Goal: Task Accomplishment & Management: Complete application form

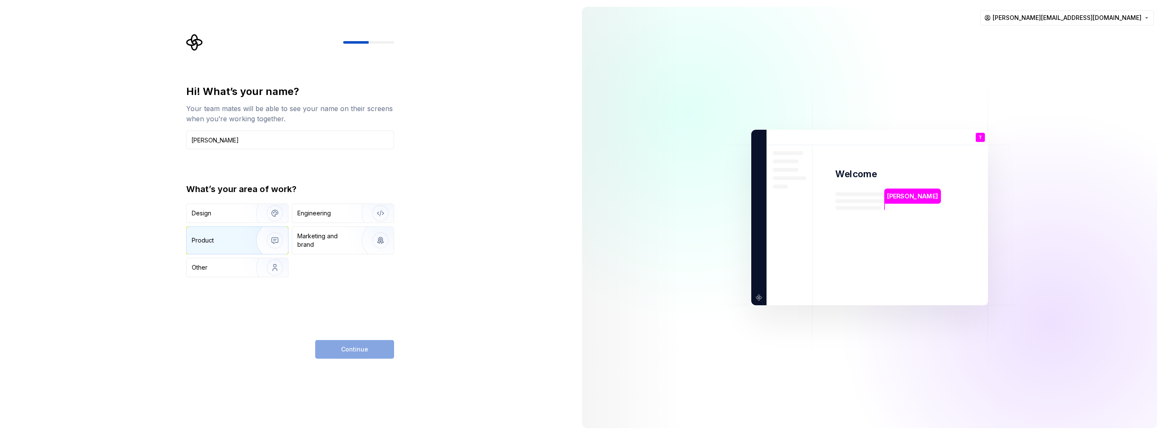
type input "[PERSON_NAME]"
click at [198, 217] on div "Design" at bounding box center [237, 213] width 101 height 19
click at [205, 237] on div "Product" at bounding box center [203, 240] width 22 height 8
click at [352, 349] on span "Continue" at bounding box center [354, 349] width 27 height 8
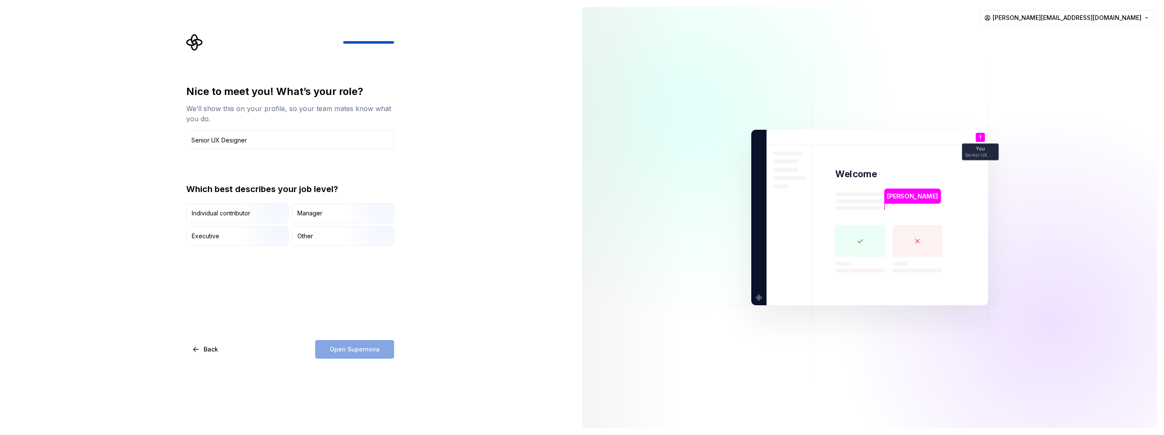
type input "Senior UX Designer"
click at [462, 284] on div "Nice to meet you! What’s your role? We’ll show this on your profile, so your te…" at bounding box center [287, 217] width 575 height 435
click at [238, 215] on div "Individual contributor" at bounding box center [221, 213] width 59 height 8
click at [358, 351] on span "Open Supernova" at bounding box center [355, 349] width 50 height 8
